Goal: Information Seeking & Learning: Learn about a topic

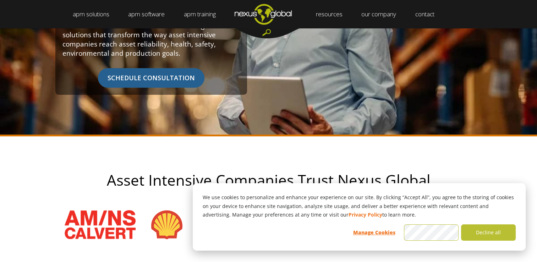
scroll to position [166, 0]
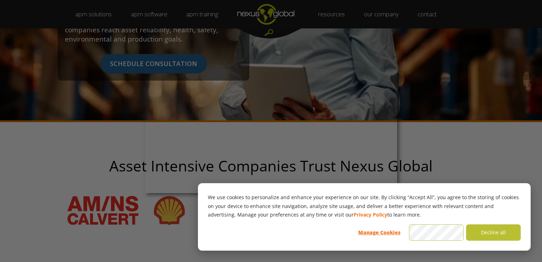
click at [537, 258] on div at bounding box center [274, 132] width 548 height 264
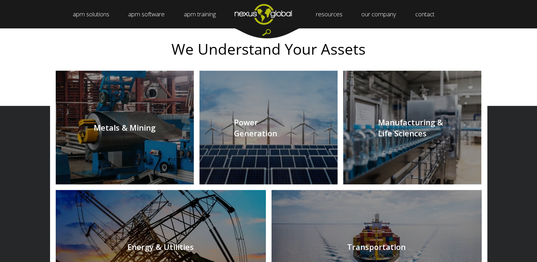
scroll to position [2, 0]
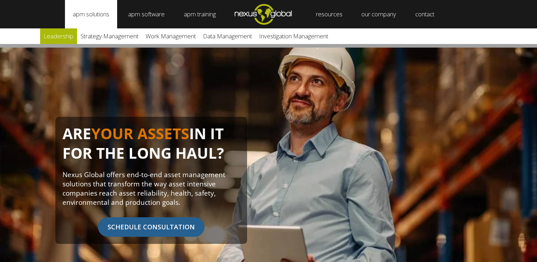
click at [62, 35] on link "Leadership" at bounding box center [58, 36] width 37 height 16
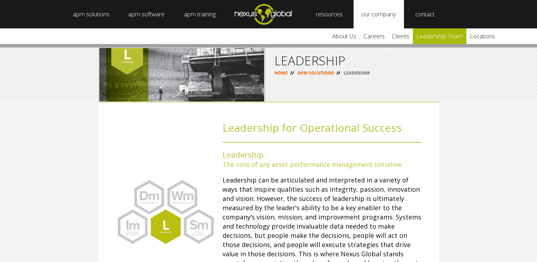
click at [432, 38] on link "leadership team" at bounding box center [440, 36] width 54 height 16
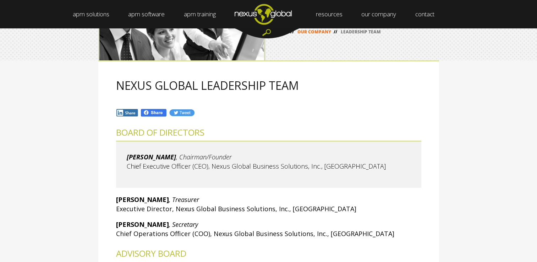
scroll to position [43, 0]
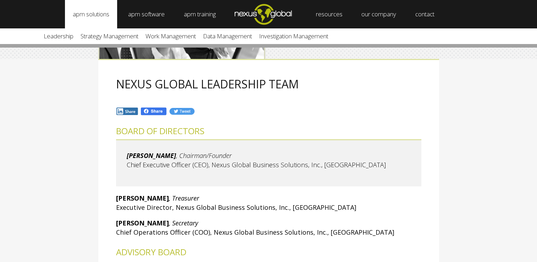
click at [83, 13] on link "apm solutions" at bounding box center [91, 14] width 52 height 28
